Goal: Task Accomplishment & Management: Manage account settings

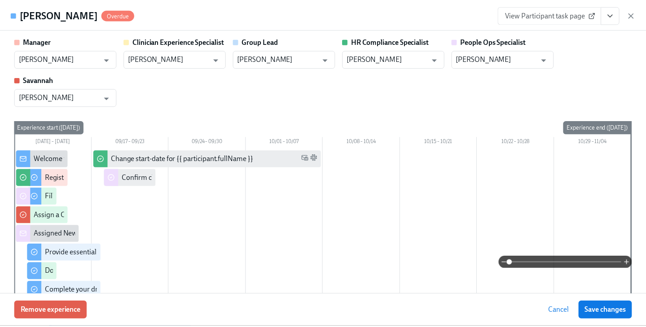
scroll to position [1435, 0]
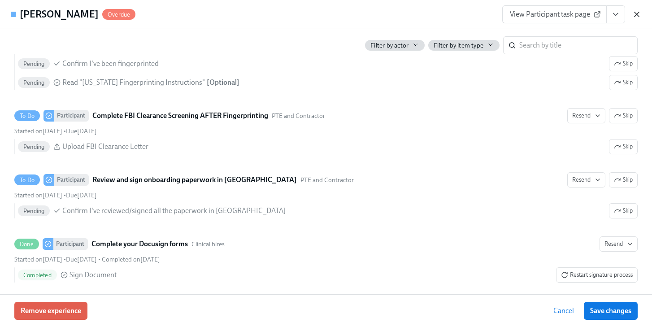
click at [635, 13] on icon "button" at bounding box center [637, 14] width 4 height 4
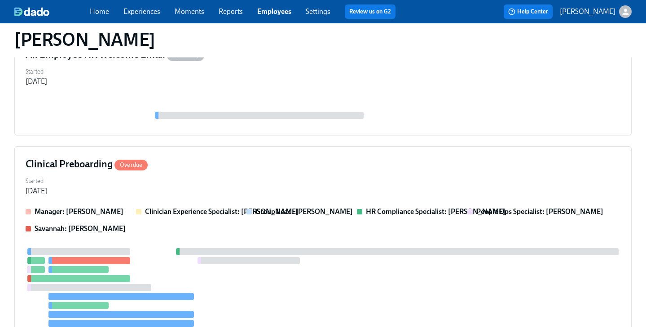
click at [269, 10] on link "Employees" at bounding box center [274, 11] width 34 height 9
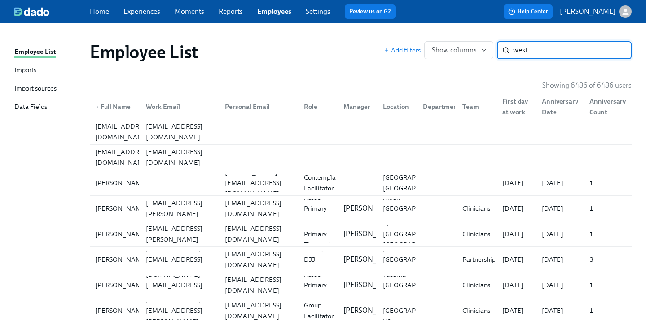
type input "west"
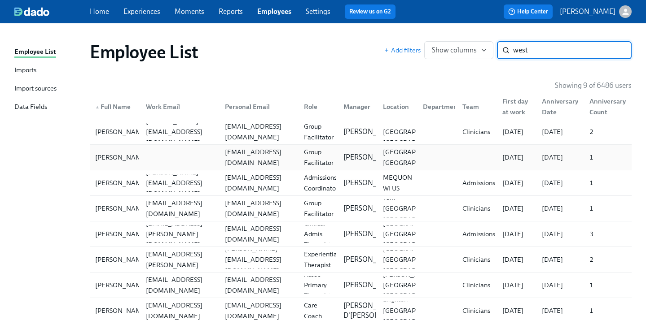
click at [303, 151] on div "Group Facilitator" at bounding box center [318, 158] width 37 height 22
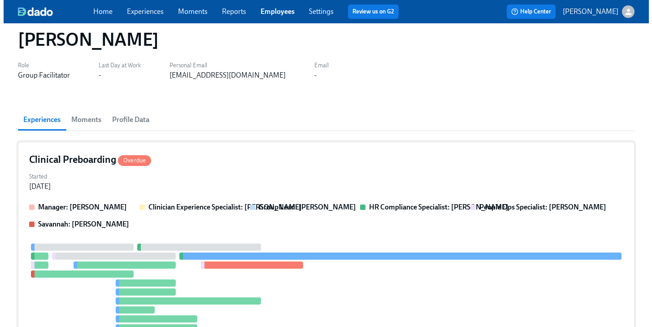
scroll to position [73, 0]
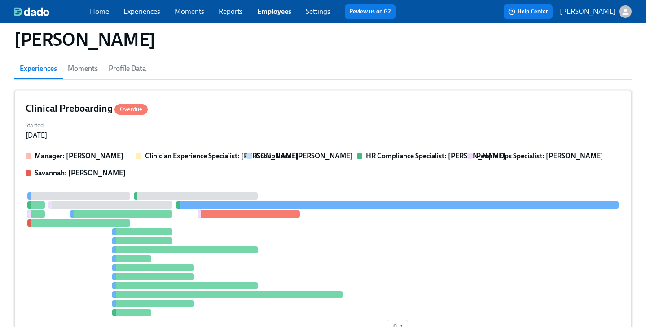
click at [374, 107] on div "Clinical Preboarding Overdue" at bounding box center [323, 108] width 594 height 13
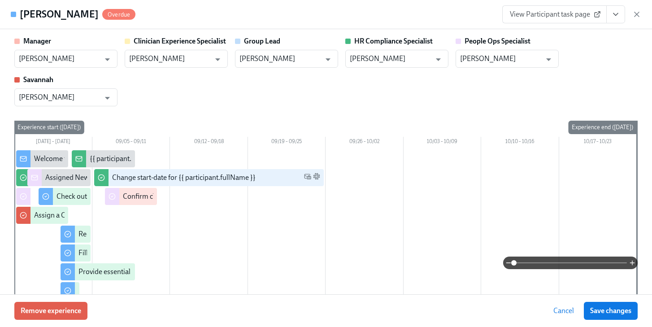
click at [614, 13] on icon "View task page" at bounding box center [616, 14] width 9 height 9
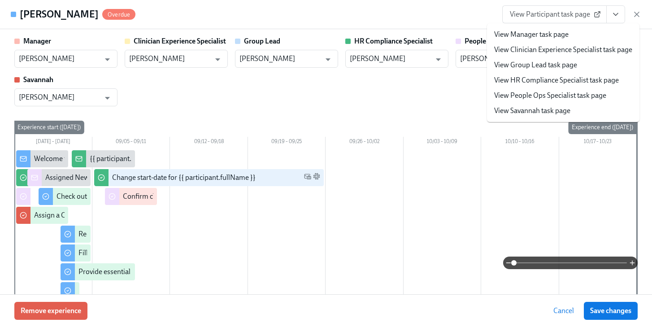
click at [551, 98] on link "View People Ops Specialist task page" at bounding box center [550, 96] width 112 height 10
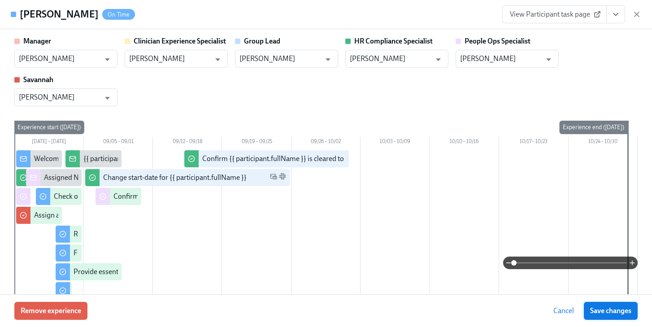
click at [603, 307] on span "Save changes" at bounding box center [610, 310] width 41 height 9
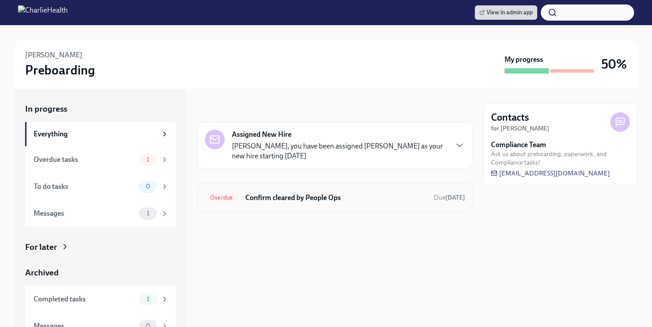
click at [279, 193] on h6 "Confirm cleared by People Ops" at bounding box center [336, 198] width 182 height 10
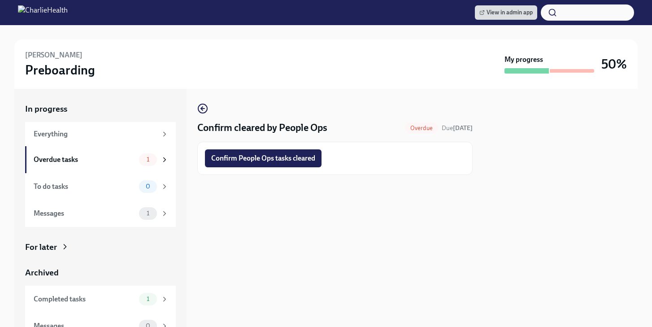
click at [281, 168] on div "Confirm People Ops tasks cleared" at bounding box center [334, 158] width 275 height 33
click at [285, 161] on span "Confirm People Ops tasks cleared" at bounding box center [263, 158] width 104 height 9
